Goal: Task Accomplishment & Management: Use online tool/utility

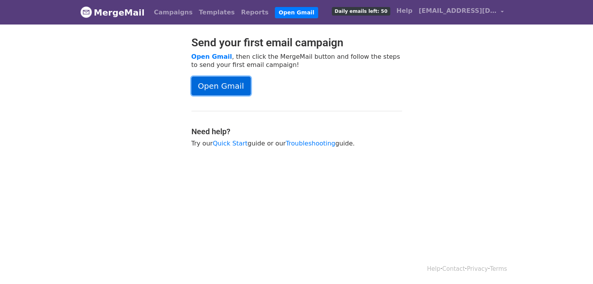
click at [205, 84] on link "Open Gmail" at bounding box center [220, 86] width 59 height 19
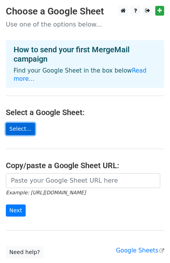
click at [25, 131] on link "Select..." at bounding box center [20, 129] width 29 height 12
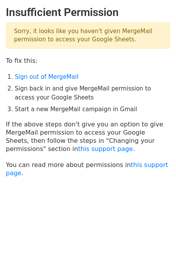
click at [110, 25] on p "Sorry, it looks like you haven't given MergeMail permission to access your Goog…" at bounding box center [88, 35] width 164 height 26
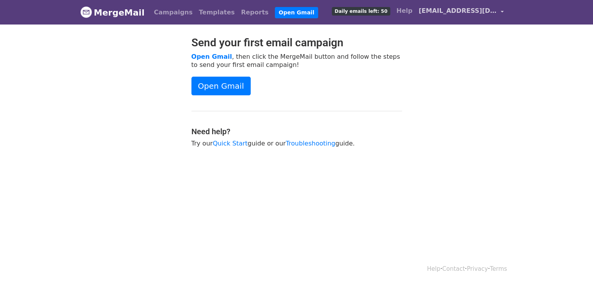
click at [463, 7] on span "[EMAIL_ADDRESS][DOMAIN_NAME]" at bounding box center [457, 10] width 78 height 9
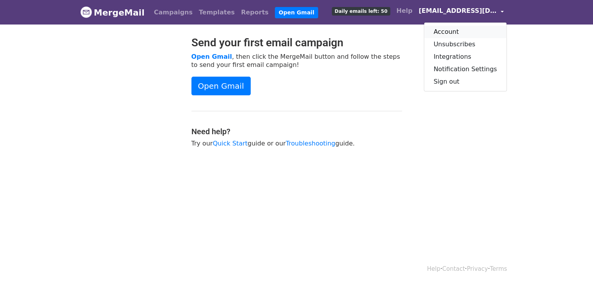
click at [466, 34] on link "Account" at bounding box center [465, 32] width 82 height 12
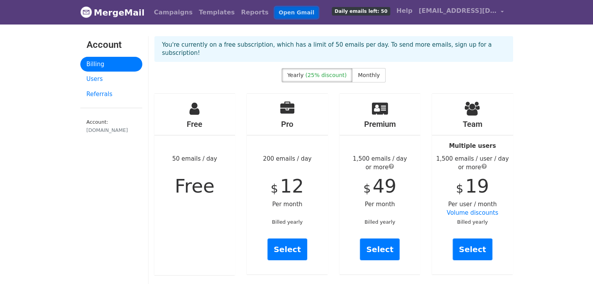
click at [275, 14] on link "Open Gmail" at bounding box center [296, 12] width 43 height 11
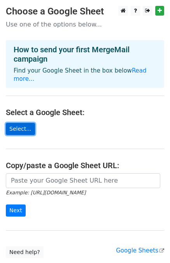
click at [22, 131] on link "Select..." at bounding box center [20, 129] width 29 height 12
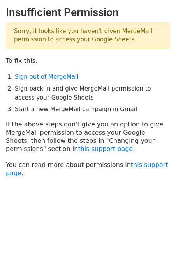
click at [52, 69] on main "Insufficient Permission Sorry, it looks like you haven't given MergeMail permis…" at bounding box center [88, 91] width 176 height 171
click at [53, 74] on link "Sign out of MergeMail" at bounding box center [47, 76] width 64 height 7
click at [44, 77] on link "Sign out of MergeMail" at bounding box center [47, 76] width 64 height 7
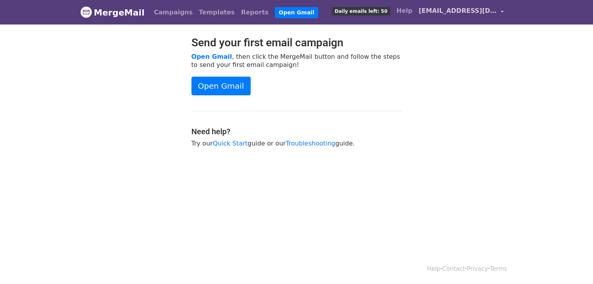
click at [466, 14] on span "info@innoteenpower.com" at bounding box center [457, 10] width 78 height 9
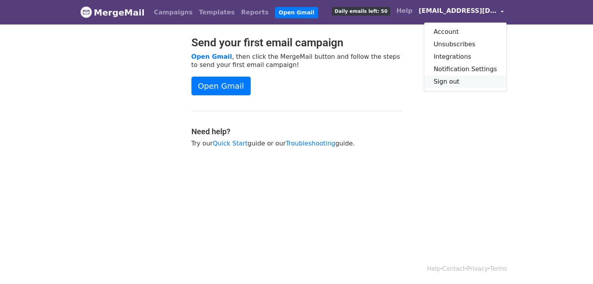
click at [461, 83] on link "Sign out" at bounding box center [465, 82] width 82 height 12
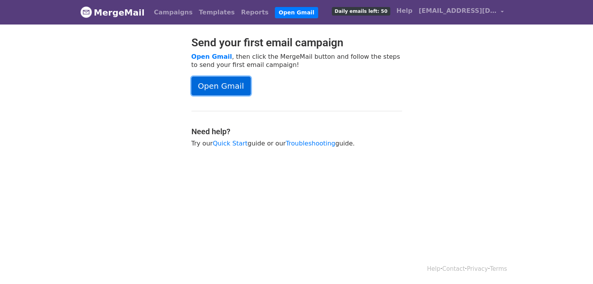
click at [246, 87] on link "Open Gmail" at bounding box center [220, 86] width 59 height 19
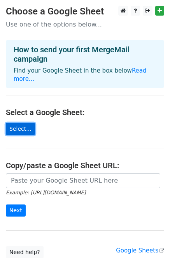
click at [22, 127] on link "Select..." at bounding box center [20, 129] width 29 height 12
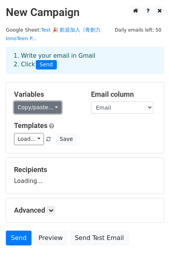
click at [46, 108] on link "Copy/paste..." at bounding box center [38, 107] width 48 height 12
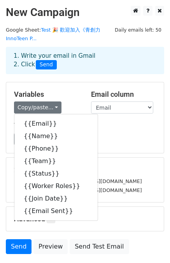
click at [116, 138] on div "Load... No templates saved Save" at bounding box center [85, 139] width 154 height 12
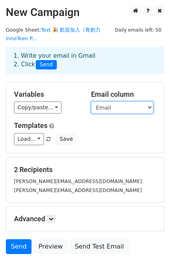
click at [118, 108] on select "Email Name Phone Team Status Worker Roles Join Date Email Sent" at bounding box center [122, 107] width 62 height 12
click at [86, 124] on h5 "Templates" at bounding box center [85, 125] width 142 height 9
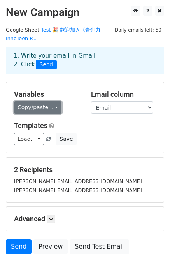
click at [44, 107] on link "Copy/paste..." at bounding box center [38, 107] width 48 height 12
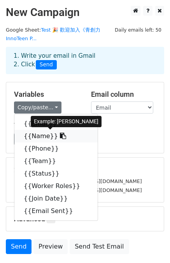
click at [35, 135] on link "{{Name}}" at bounding box center [55, 136] width 83 height 12
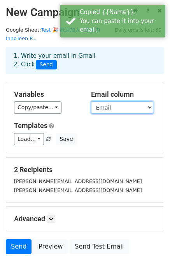
click at [103, 109] on select "Email Name Phone Team Status Worker Roles Join Date Email Sent" at bounding box center [122, 107] width 62 height 12
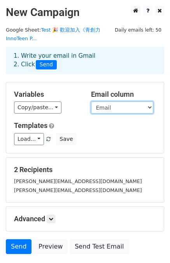
click at [112, 105] on select "Email Name Phone Team Status Worker Roles Join Date Email Sent" at bounding box center [122, 107] width 62 height 12
click at [91, 101] on select "Email Name Phone Team Status Worker Roles Join Date Email Sent" at bounding box center [122, 107] width 62 height 12
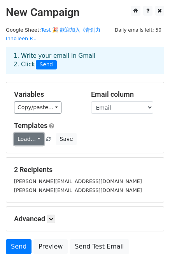
click at [32, 141] on link "Load..." at bounding box center [29, 139] width 30 height 12
click at [34, 141] on link "Load..." at bounding box center [29, 139] width 30 height 12
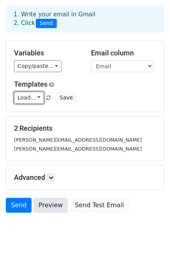
scroll to position [56, 0]
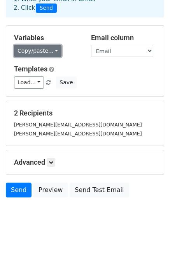
click at [41, 47] on link "Copy/paste..." at bounding box center [38, 51] width 48 height 12
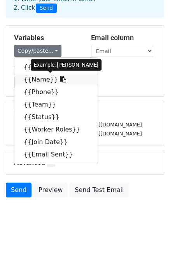
click at [35, 76] on link "{{Name}}" at bounding box center [55, 79] width 83 height 12
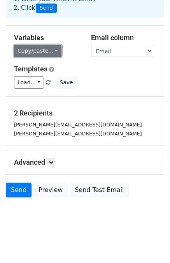
click at [39, 52] on link "Copy/paste..." at bounding box center [38, 51] width 48 height 12
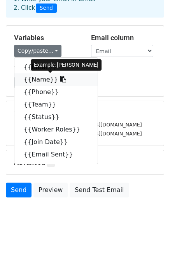
click at [45, 81] on link "{{Name}}" at bounding box center [55, 79] width 83 height 12
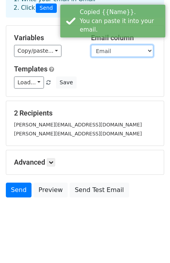
click at [115, 50] on select "Email Name Phone Team Status Worker Roles Join Date Email Sent" at bounding box center [122, 51] width 62 height 12
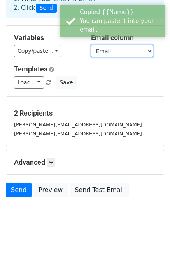
click at [91, 45] on select "Email Name Phone Team Status Worker Roles Join Date Email Sent" at bounding box center [122, 51] width 62 height 12
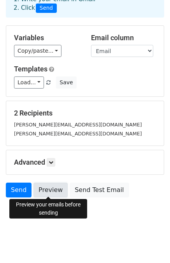
click at [51, 187] on link "Preview" at bounding box center [51, 189] width 34 height 15
click at [60, 190] on link "Preview" at bounding box center [51, 189] width 34 height 15
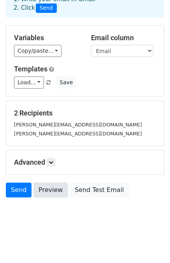
click at [60, 190] on link "Preview" at bounding box center [51, 189] width 34 height 15
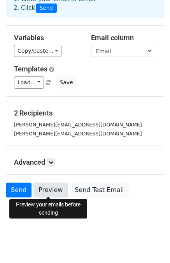
click at [55, 191] on link "Preview" at bounding box center [51, 189] width 34 height 15
click at [49, 190] on link "Preview" at bounding box center [51, 189] width 34 height 15
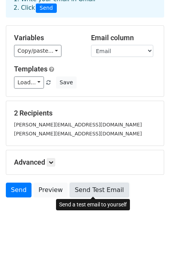
click at [108, 190] on link "Send Test Email" at bounding box center [99, 189] width 59 height 15
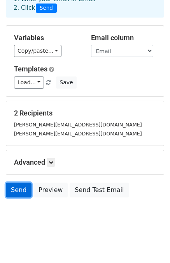
click at [12, 191] on link "Send" at bounding box center [19, 189] width 26 height 15
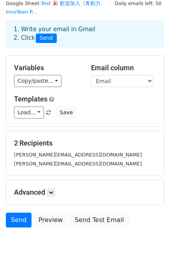
scroll to position [0, 0]
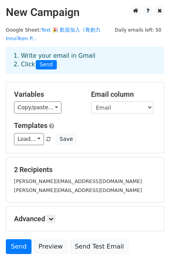
click at [44, 57] on div "1. Write your email in Gmail 2. Click Send" at bounding box center [85, 60] width 155 height 18
click at [125, 107] on select "Email Name Phone Team Status Worker Roles Join Date Email Sent" at bounding box center [122, 107] width 62 height 12
click at [91, 101] on select "Email Name Phone Team Status Worker Roles Join Date Email Sent" at bounding box center [122, 107] width 62 height 12
click at [117, 108] on select "Email Name Phone Team Status Worker Roles Join Date Email Sent" at bounding box center [122, 107] width 62 height 12
click at [91, 101] on select "Email Name Phone Team Status Worker Roles Join Date Email Sent" at bounding box center [122, 107] width 62 height 12
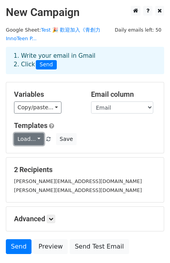
click at [37, 138] on link "Load..." at bounding box center [29, 139] width 30 height 12
click at [47, 153] on h6 "No templates saved" at bounding box center [50, 156] width 73 height 13
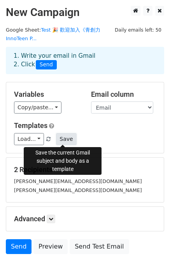
click at [65, 137] on button "Save" at bounding box center [66, 139] width 20 height 12
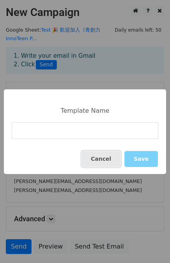
click at [111, 155] on button "Cancel" at bounding box center [101, 159] width 39 height 16
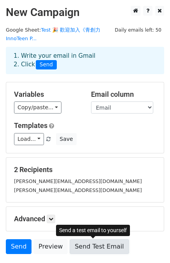
click at [89, 247] on link "Send Test Email" at bounding box center [99, 246] width 59 height 15
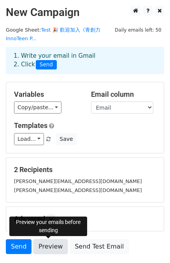
click at [53, 240] on link "Preview" at bounding box center [51, 246] width 34 height 15
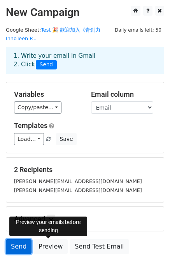
click at [20, 244] on link "Send" at bounding box center [19, 246] width 26 height 15
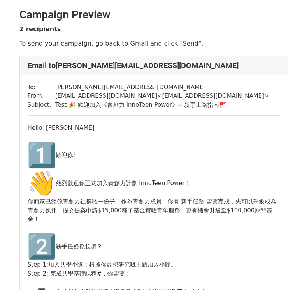
click at [89, 72] on div "Email to [PERSON_NAME][EMAIL_ADDRESS][DOMAIN_NAME]" at bounding box center [154, 65] width 268 height 19
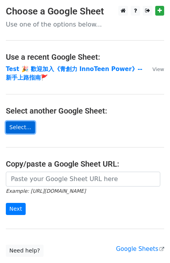
click at [28, 129] on link "Select..." at bounding box center [20, 127] width 29 height 12
click at [26, 127] on link "Select..." at bounding box center [20, 127] width 29 height 12
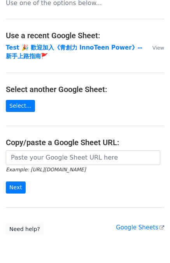
scroll to position [55, 0]
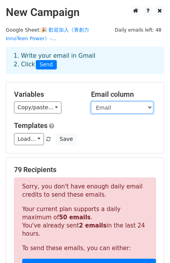
click at [126, 110] on select "Name Email Phone Team Status Worker Roles Join Date Email Sent" at bounding box center [122, 107] width 62 height 12
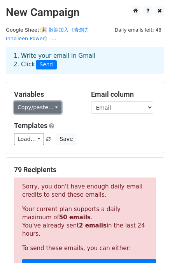
click at [39, 109] on link "Copy/paste..." at bounding box center [38, 107] width 48 height 12
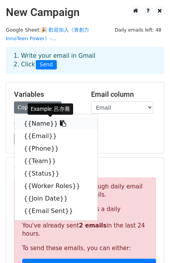
click at [35, 125] on link "{{Name}}" at bounding box center [55, 123] width 83 height 12
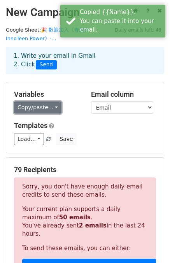
click at [32, 112] on link "Copy/paste..." at bounding box center [38, 107] width 48 height 12
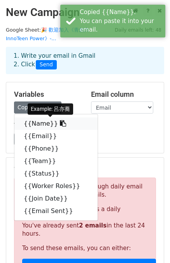
click at [34, 123] on link "{{Name}}" at bounding box center [55, 123] width 83 height 12
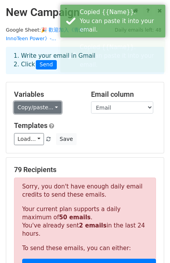
click at [35, 107] on link "Copy/paste..." at bounding box center [38, 107] width 48 height 12
